Goal: Transaction & Acquisition: Obtain resource

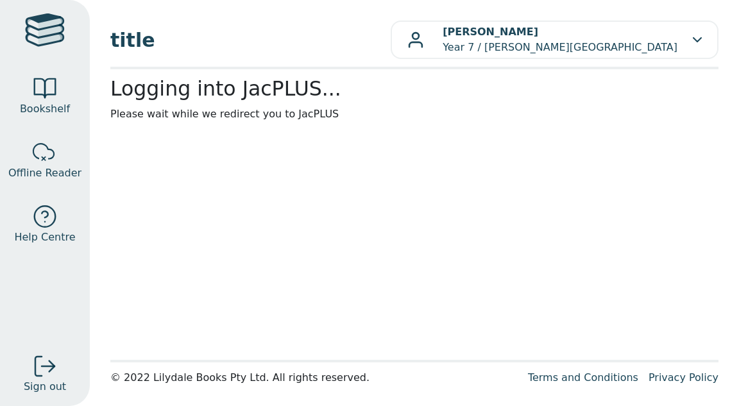
click at [150, 262] on main1 "Logging into JacPLUS... Please wait while we redirect you to JacPLUS" at bounding box center [414, 214] width 608 height 275
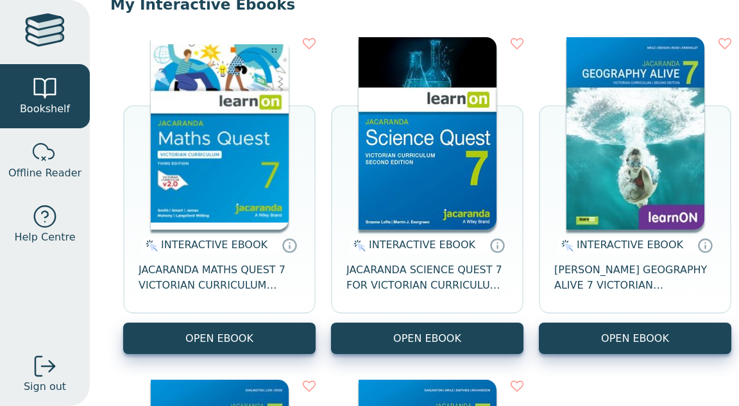
scroll to position [140, 0]
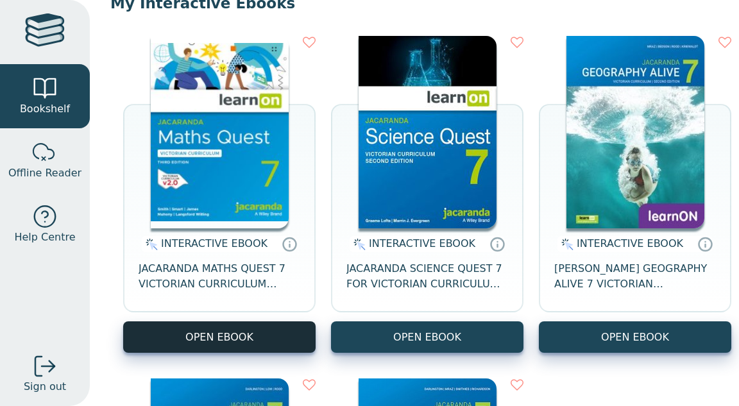
click at [181, 347] on button "OPEN EBOOK" at bounding box center [219, 336] width 192 height 31
